Goal: Task Accomplishment & Management: Use online tool/utility

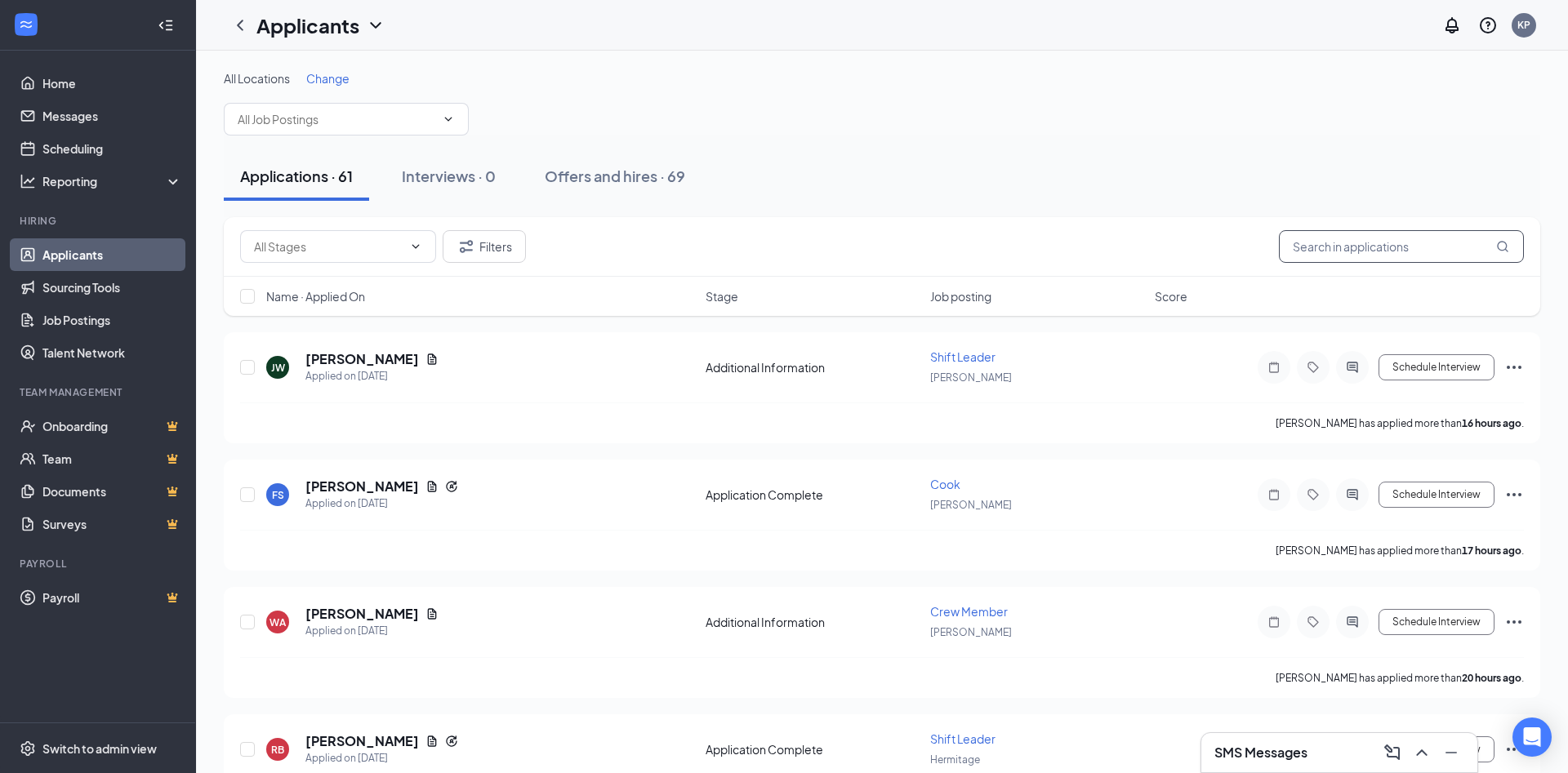
click at [1319, 253] on input "text" at bounding box center [1401, 247] width 245 height 33
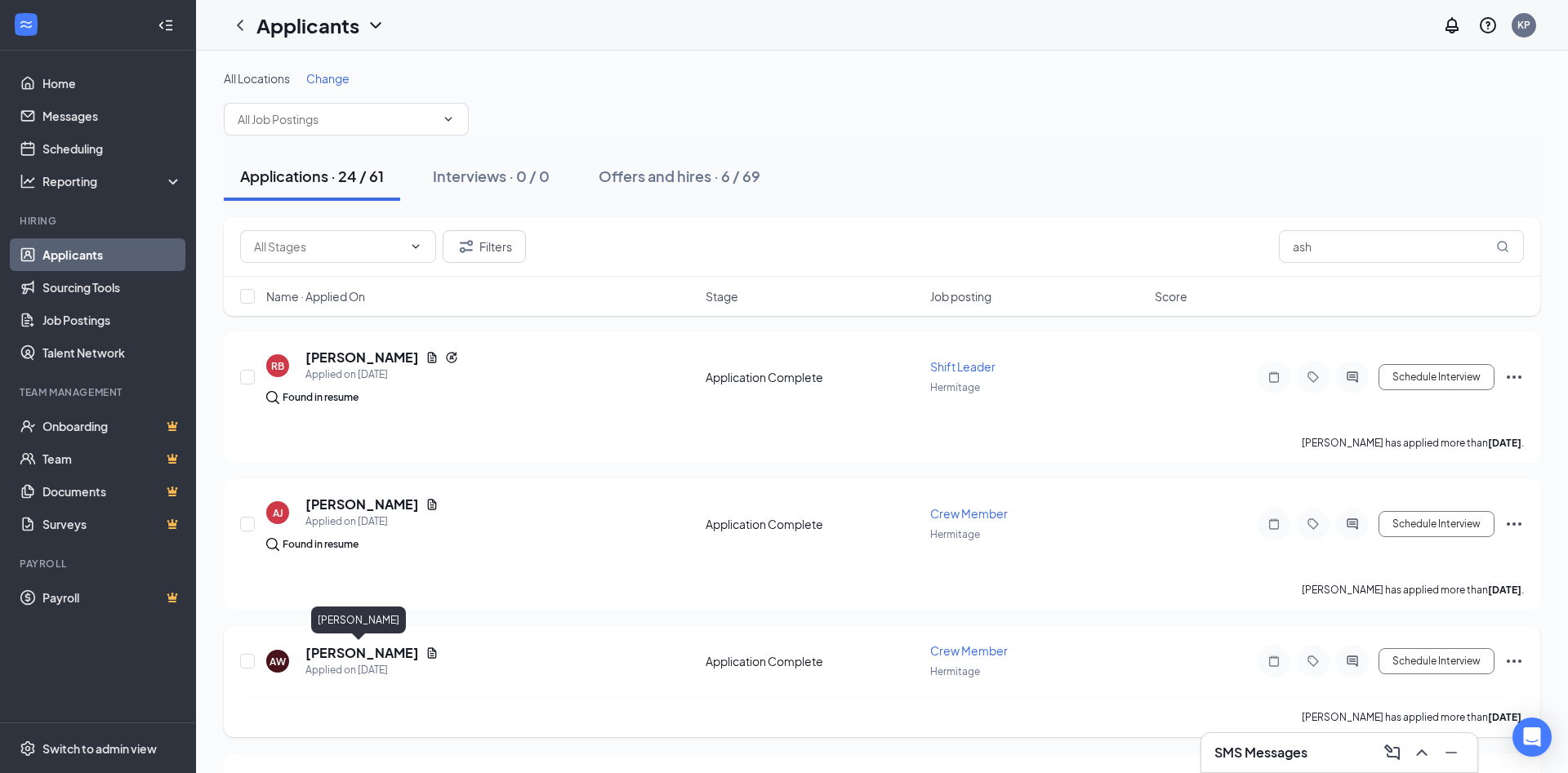
click at [363, 648] on h5 "[PERSON_NAME]" at bounding box center [362, 652] width 113 height 18
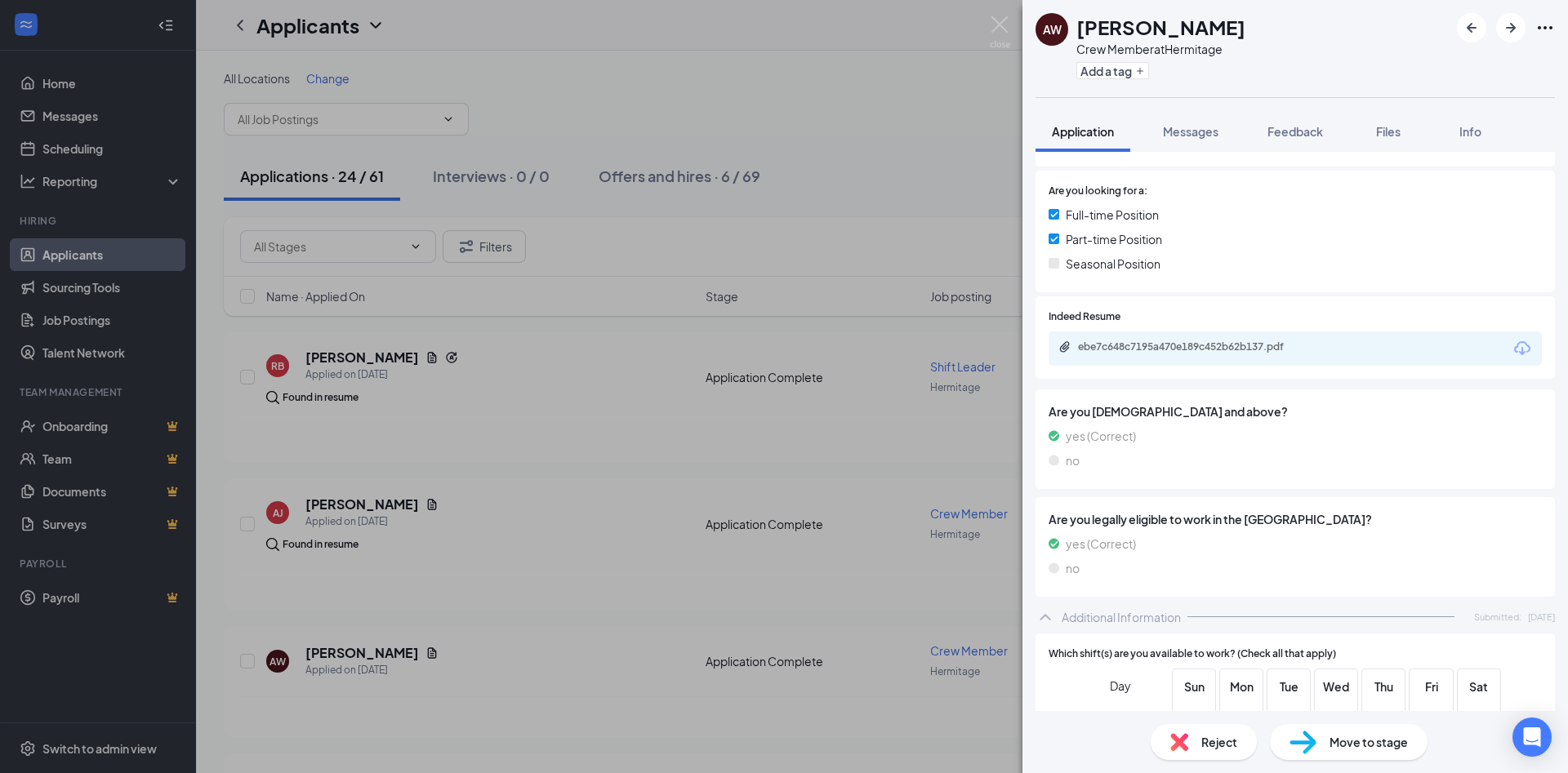
scroll to position [264, 0]
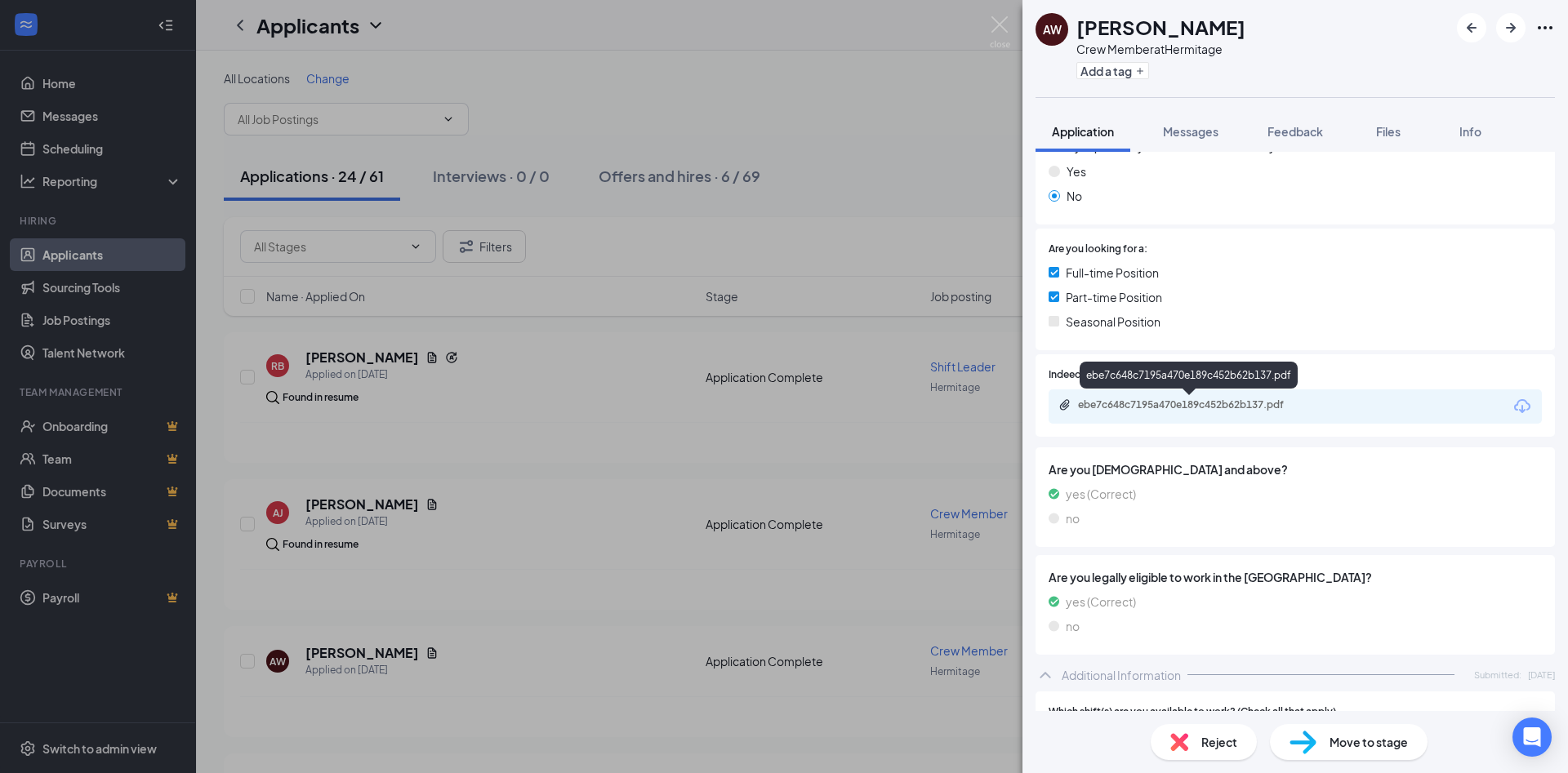
click at [1164, 407] on div "ebe7c648c7195a470e189c452b62b137.pdf" at bounding box center [1192, 405] width 229 height 13
click at [1000, 23] on img at bounding box center [999, 32] width 20 height 32
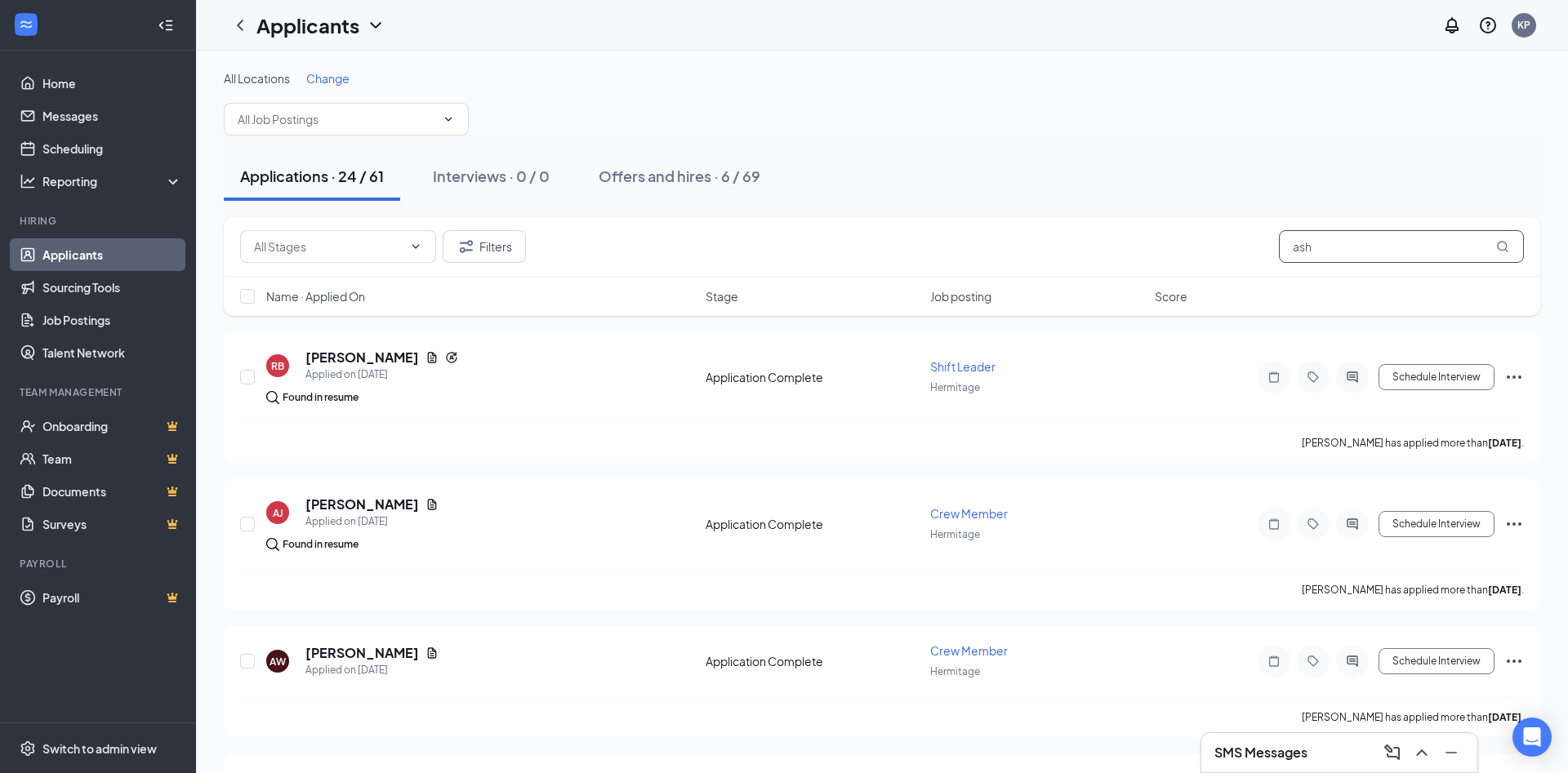
click at [1402, 242] on input "ash" at bounding box center [1401, 247] width 245 height 33
type input "a"
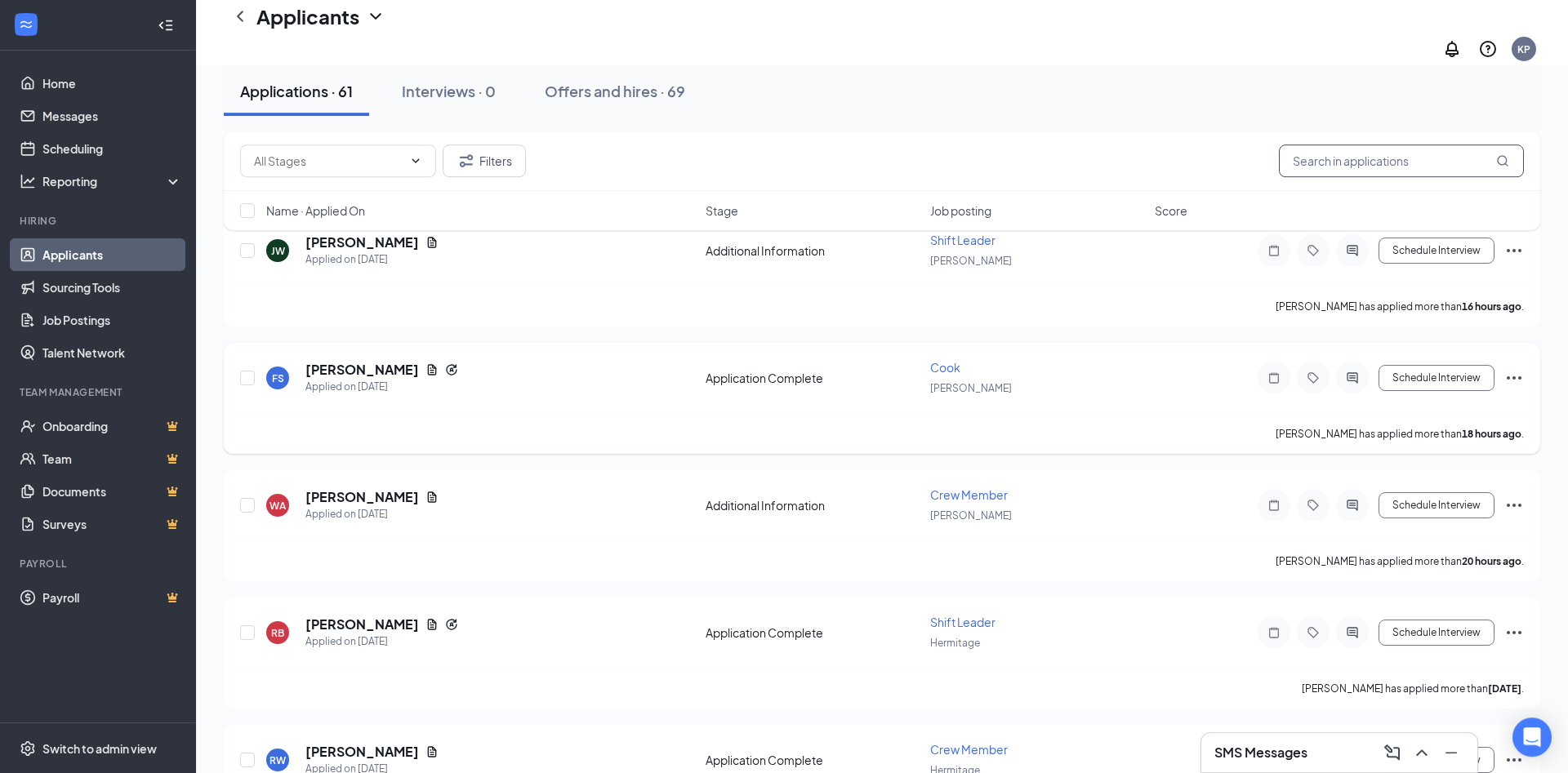
scroll to position [166, 0]
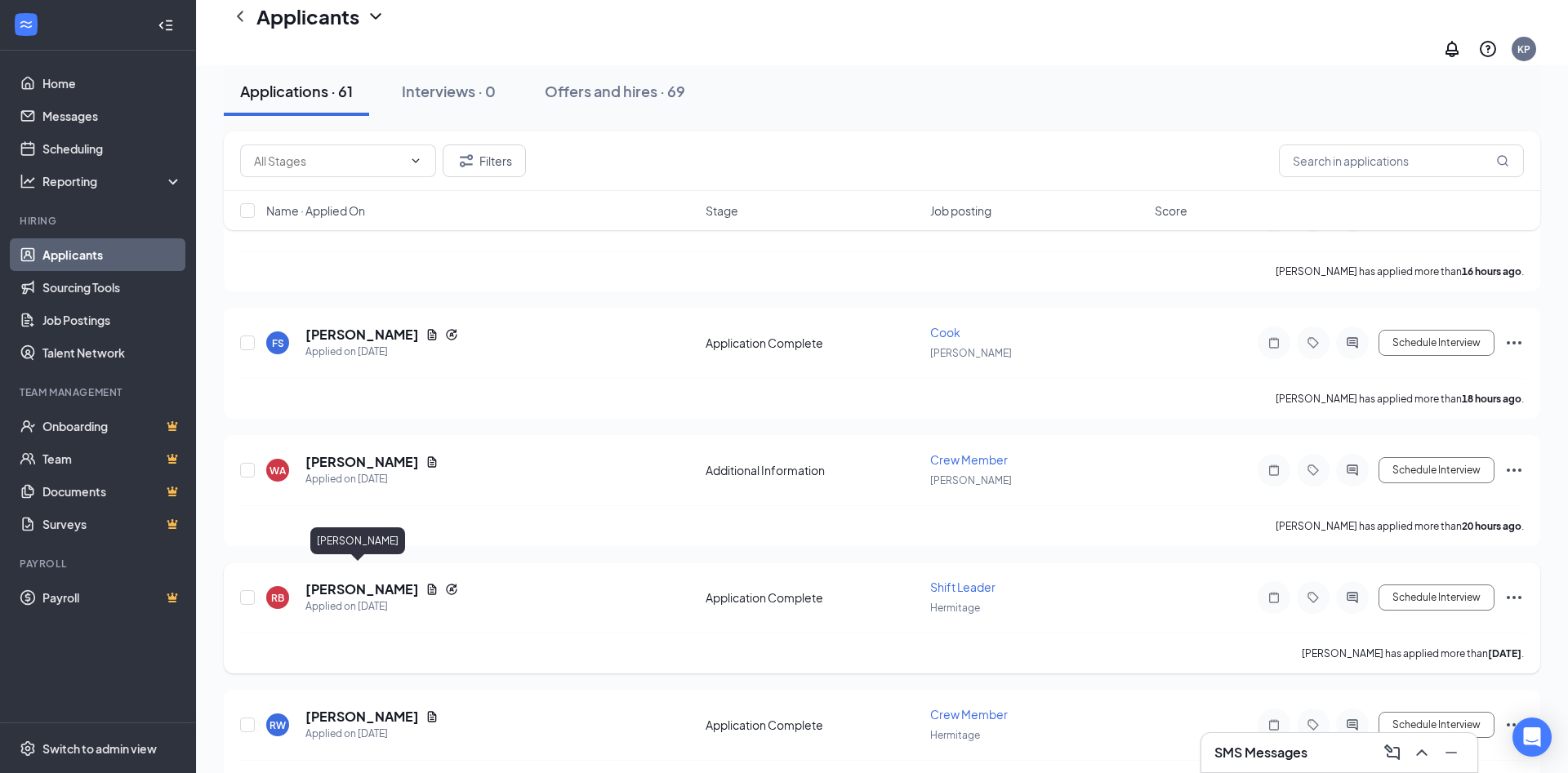
click at [356, 580] on h5 "[PERSON_NAME]" at bounding box center [362, 589] width 113 height 18
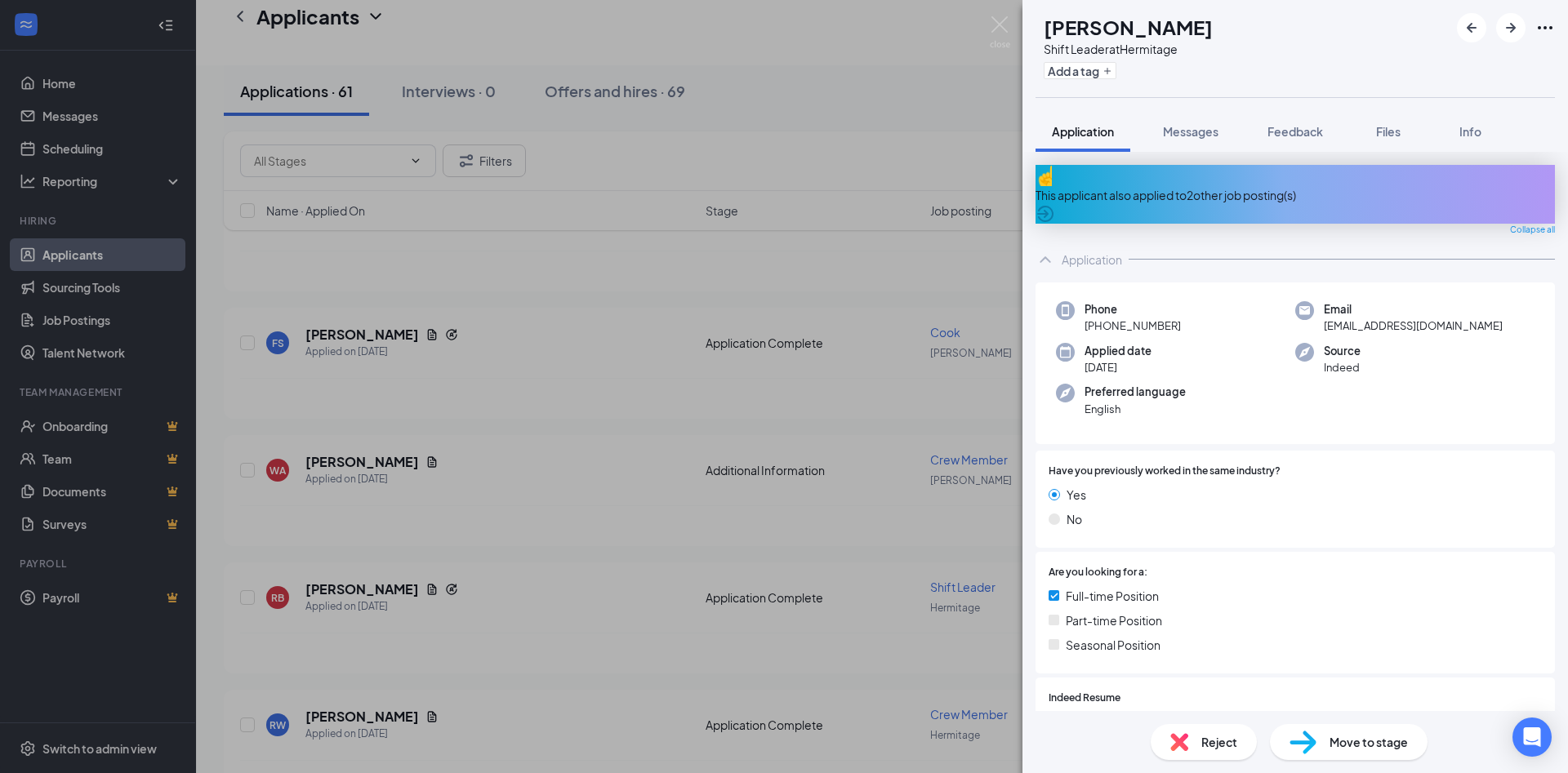
click at [1243, 186] on div "This applicant also applied to 2 other job posting(s)" at bounding box center [1295, 195] width 519 height 18
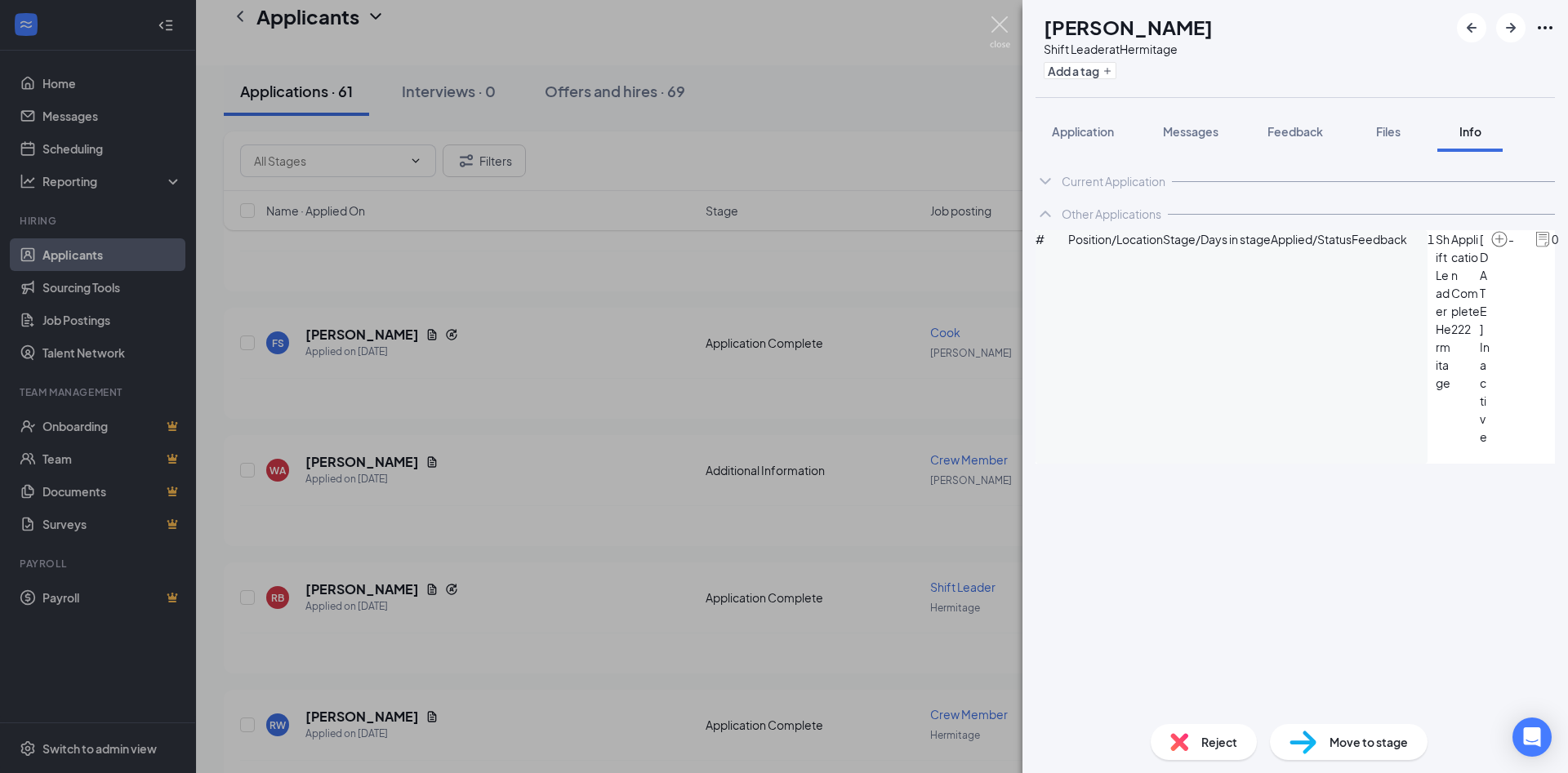
click at [1005, 31] on img at bounding box center [999, 32] width 20 height 32
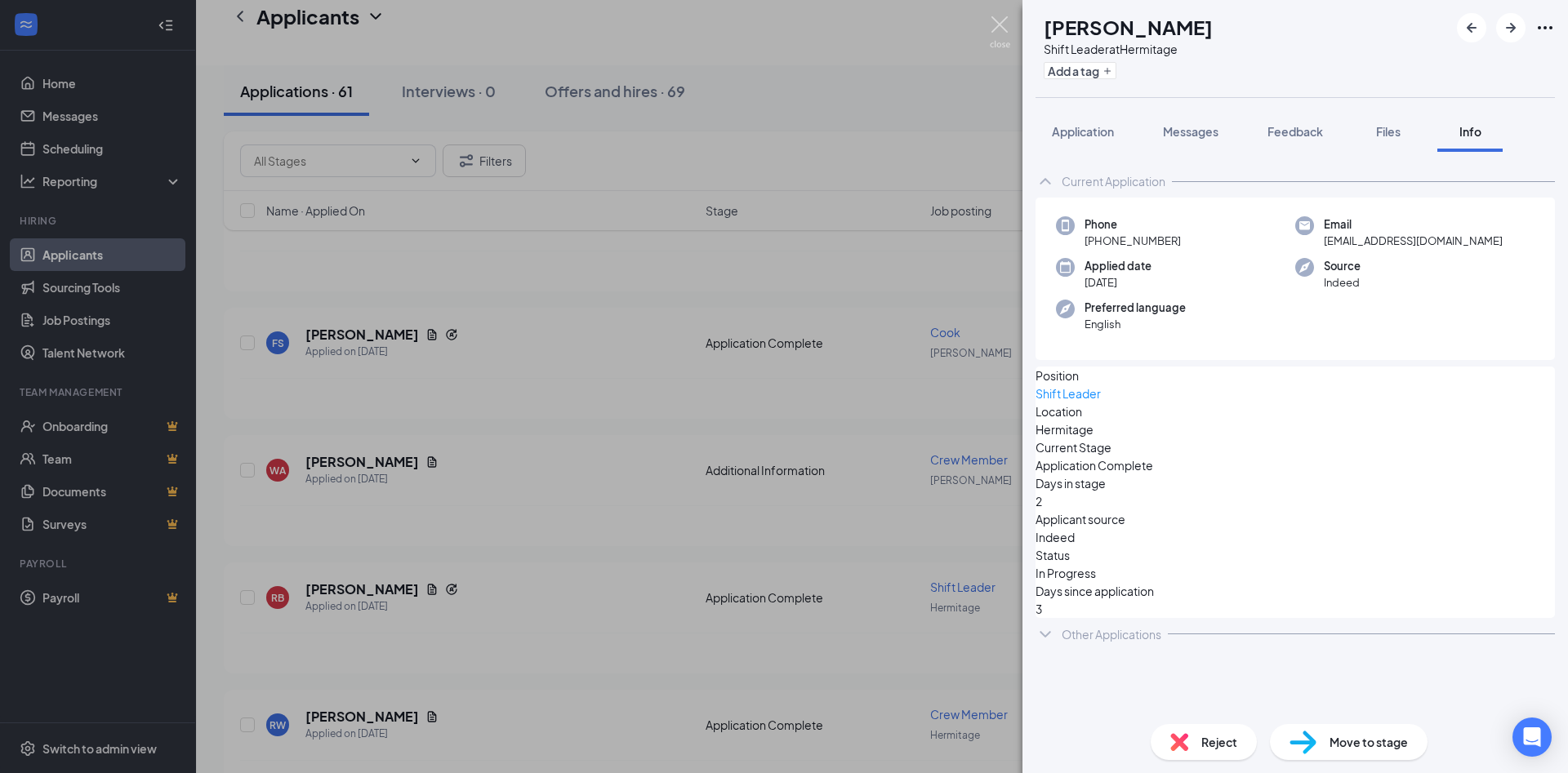
click at [1001, 25] on img at bounding box center [999, 32] width 20 height 32
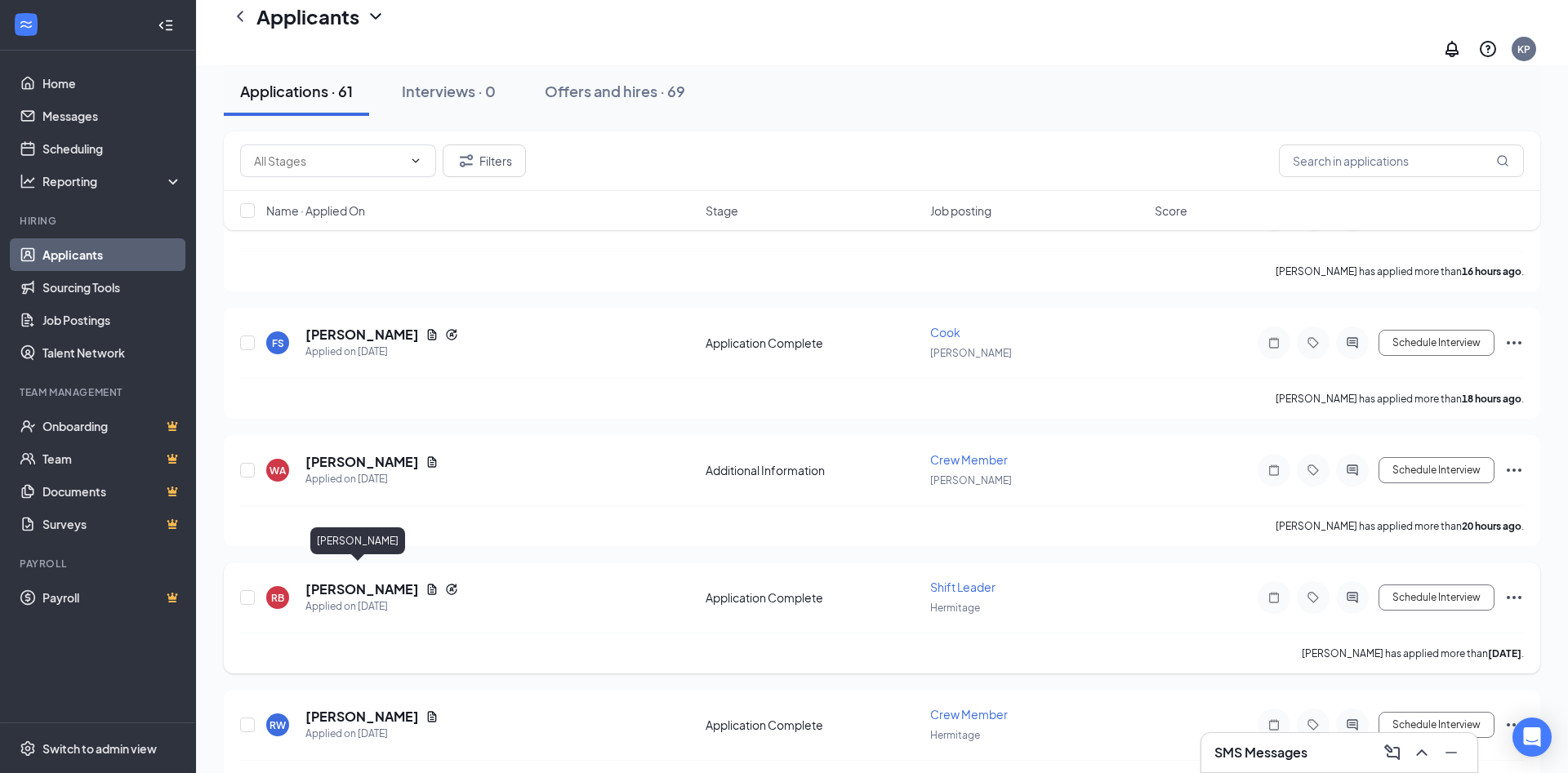
click at [370, 580] on h5 "[PERSON_NAME]" at bounding box center [362, 589] width 113 height 18
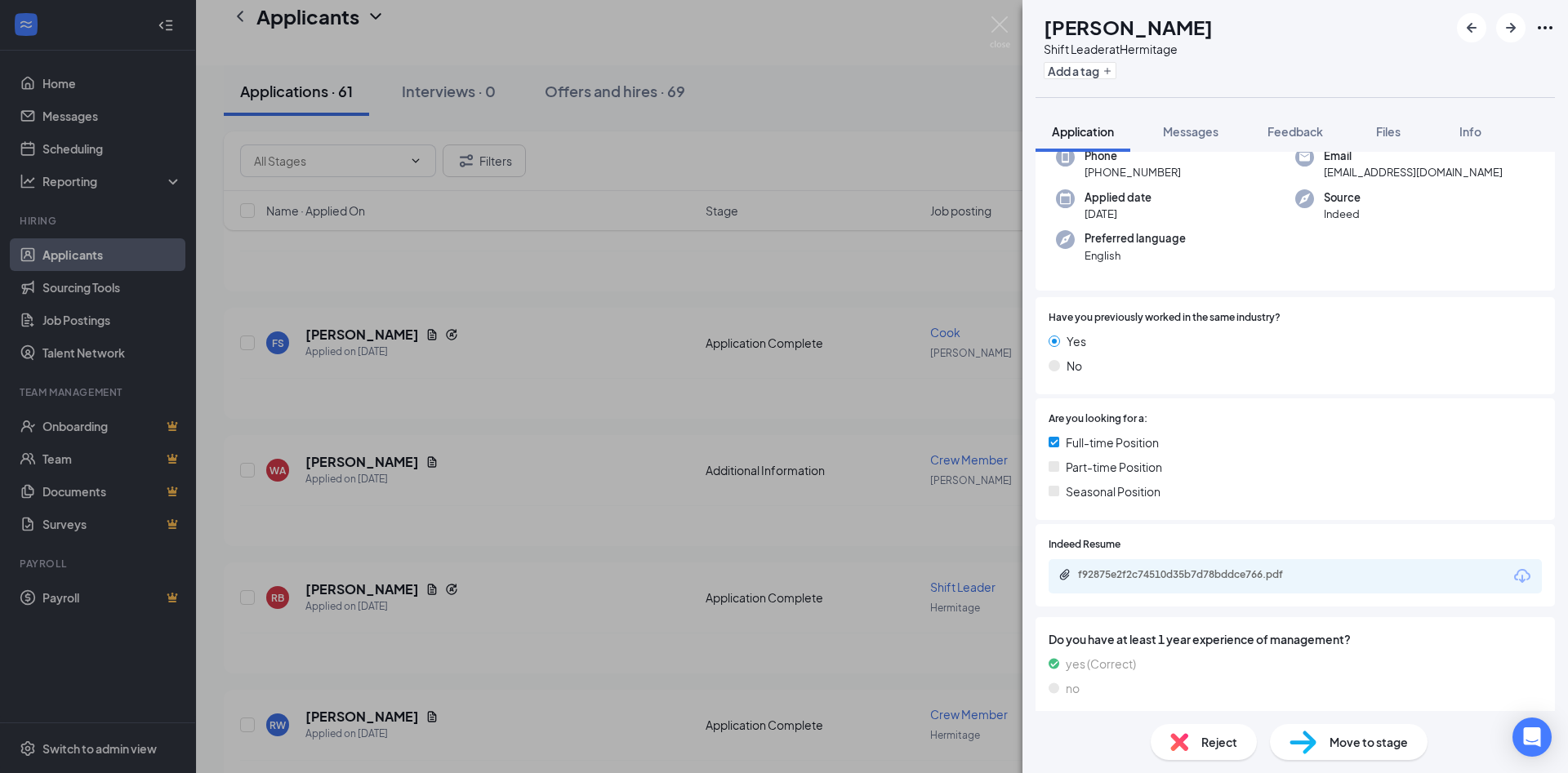
scroll to position [65, 0]
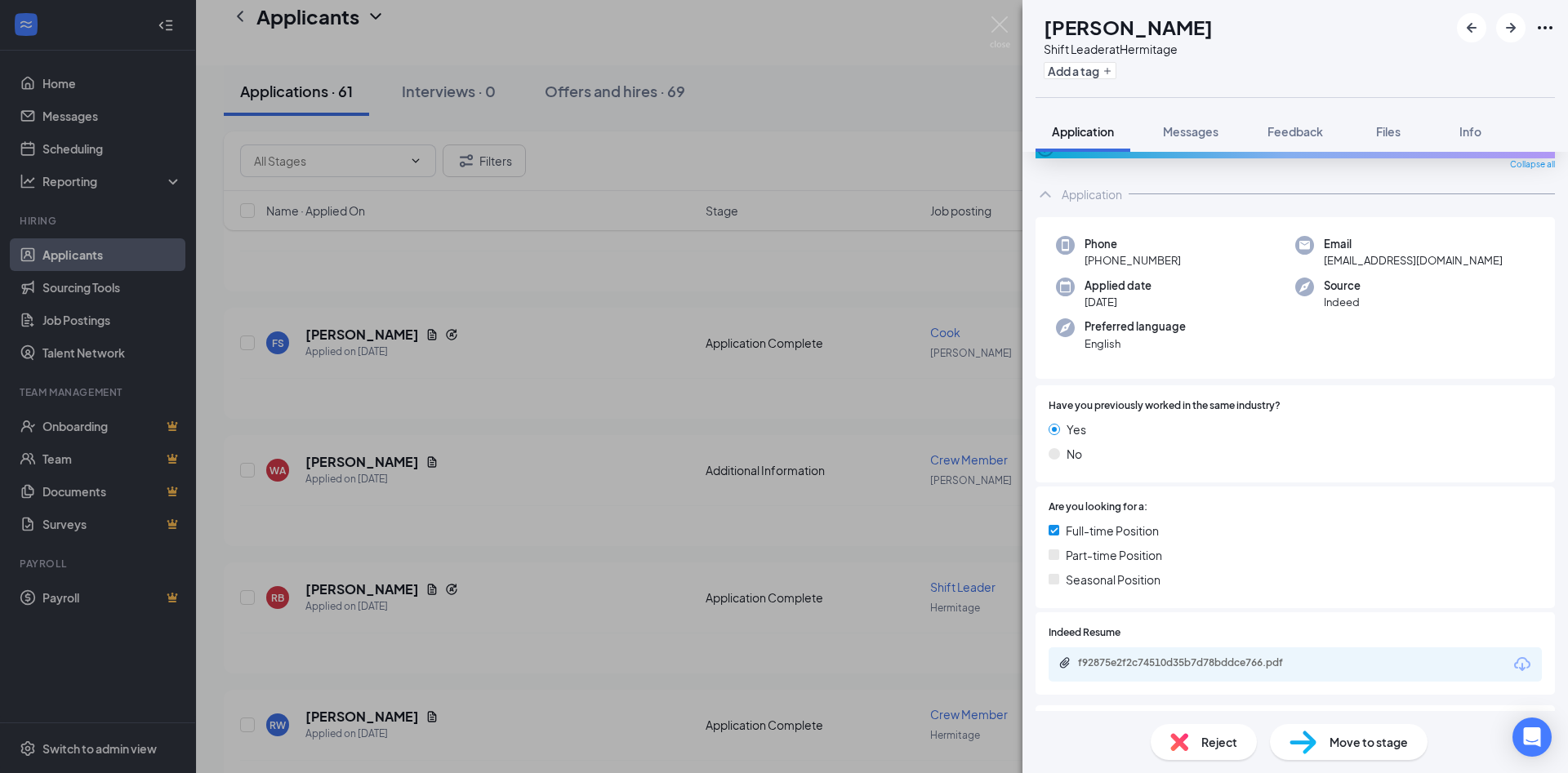
click at [1188, 656] on div "f92875e2f2c74510d35b7d78bddce766.pdf" at bounding box center [1192, 663] width 229 height 13
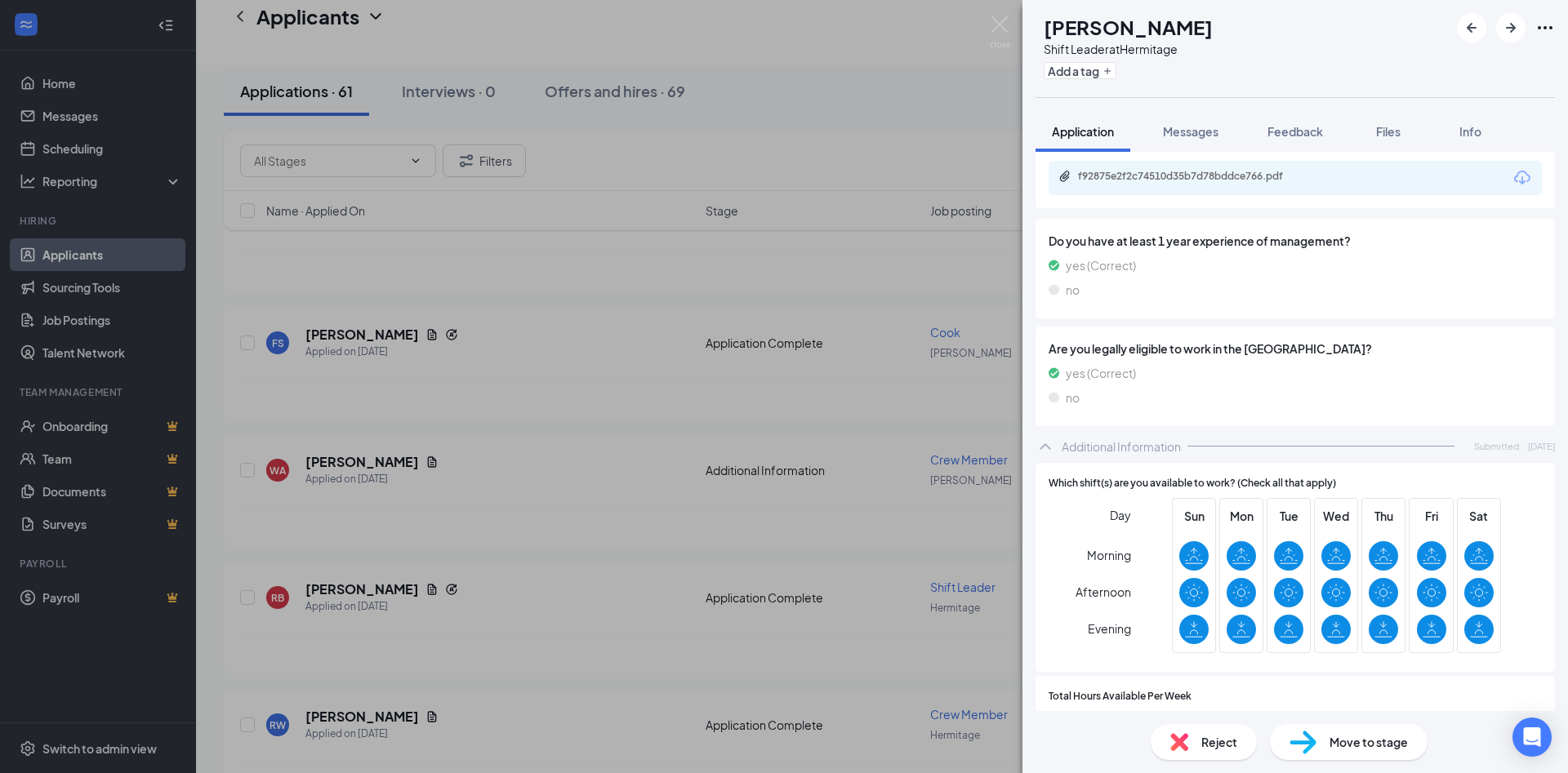
scroll to position [506, 0]
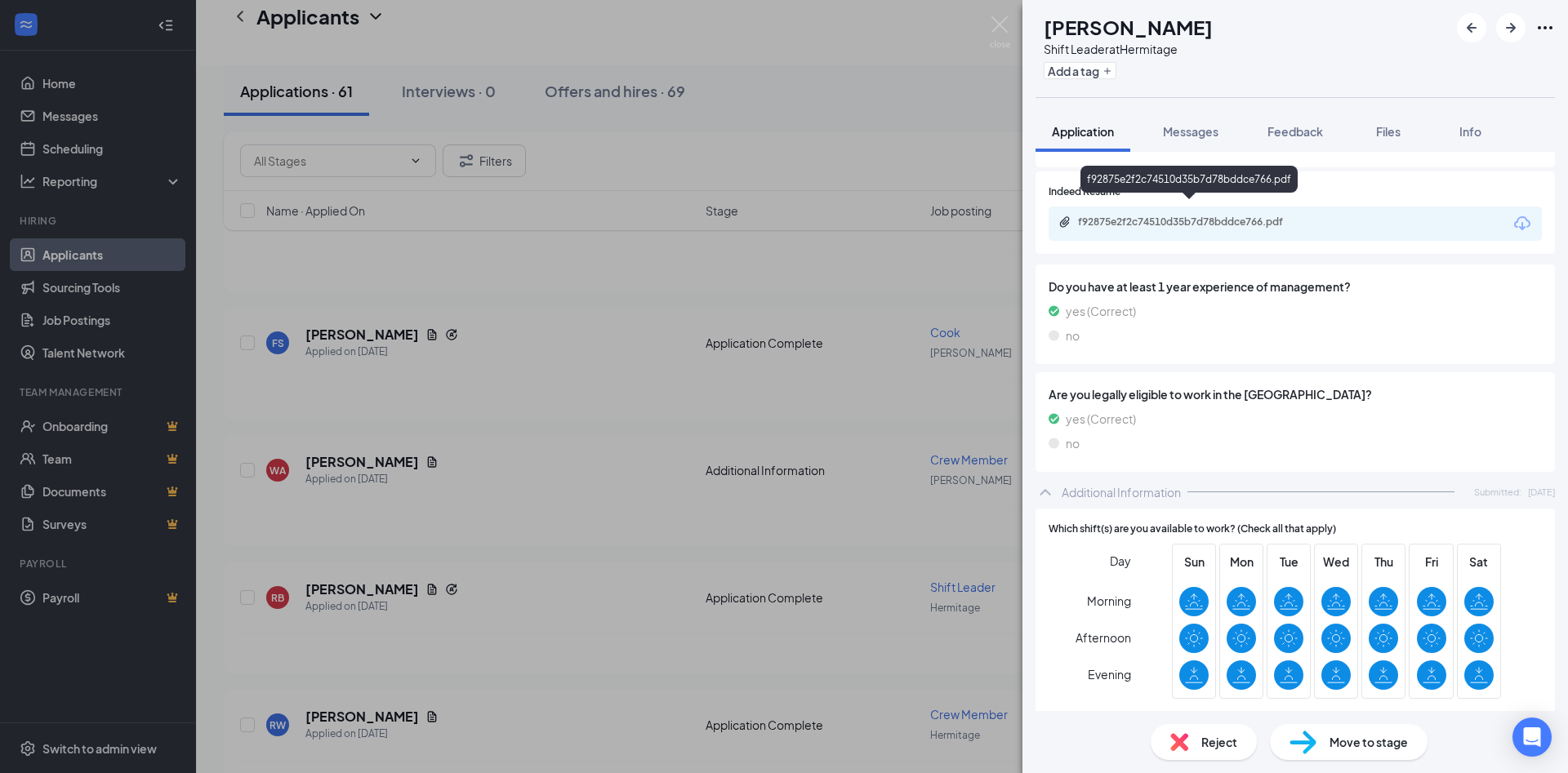
click at [1184, 215] on div "f92875e2f2c74510d35b7d78bddce766.pdf" at bounding box center [1192, 222] width 229 height 13
click at [998, 29] on img at bounding box center [999, 32] width 20 height 32
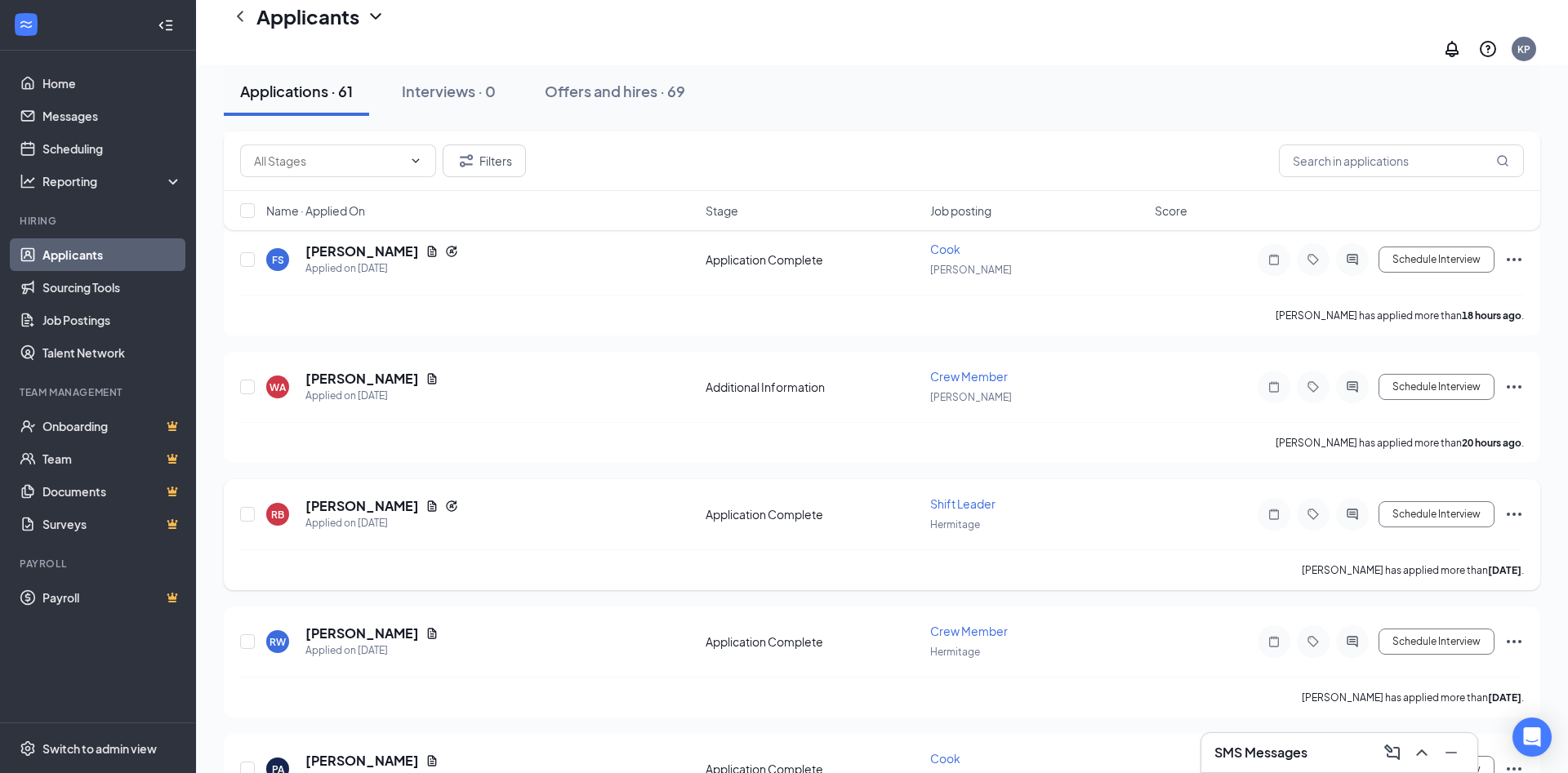
scroll to position [333, 0]
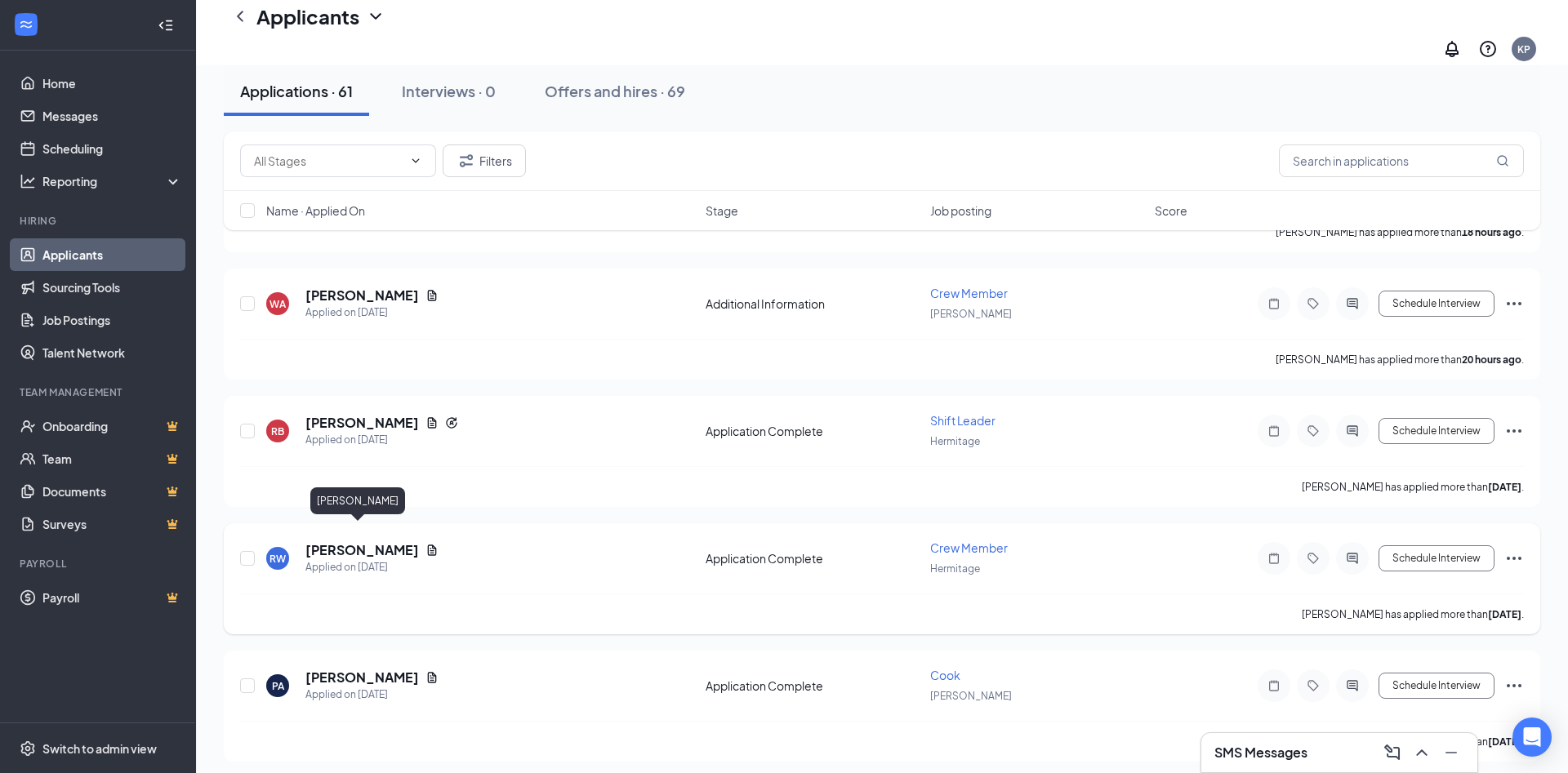
click at [346, 541] on h5 "[PERSON_NAME]" at bounding box center [362, 549] width 113 height 18
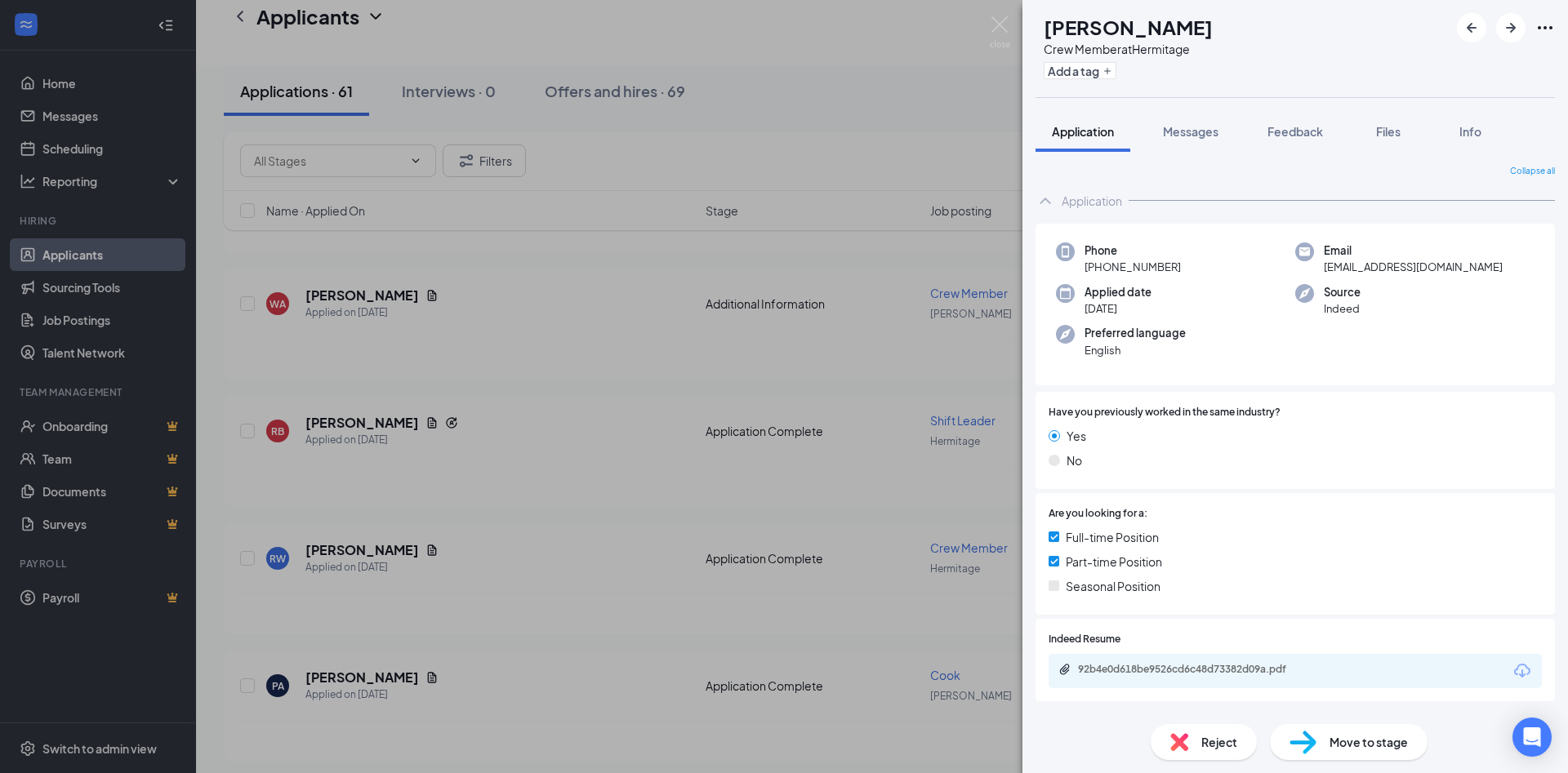
click at [1342, 671] on div "92b4e0d618be9526cd6c48d73382d09a.pdf" at bounding box center [1294, 671] width 493 height 35
click at [1213, 672] on div "92b4e0d618be9526cd6c48d73382d09a.pdf" at bounding box center [1192, 669] width 229 height 13
click at [1007, 25] on img at bounding box center [999, 32] width 20 height 32
